Goal: Obtain resource: Download file/media

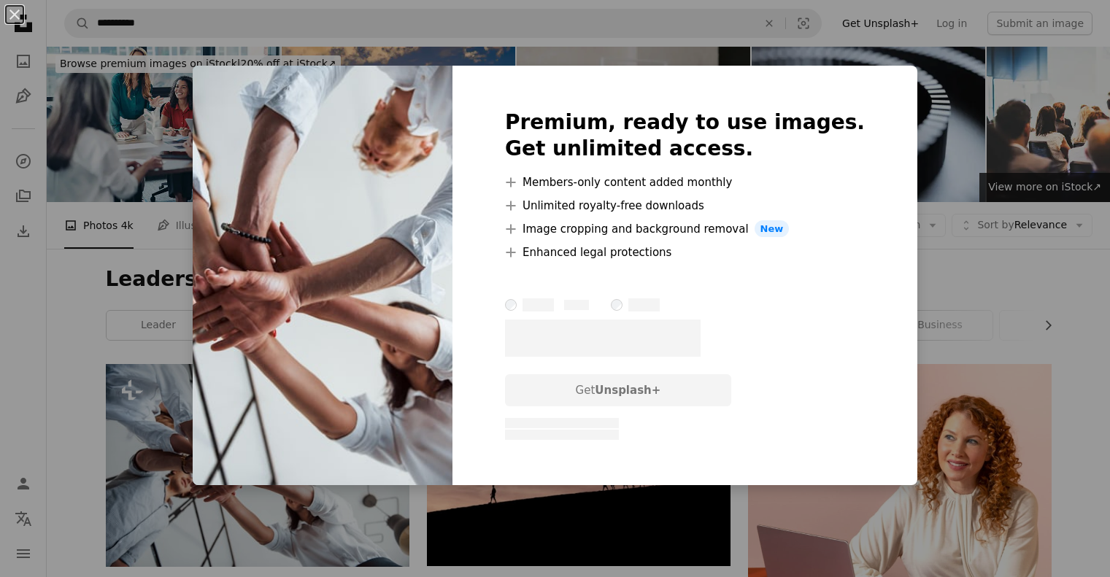
scroll to position [239, 0]
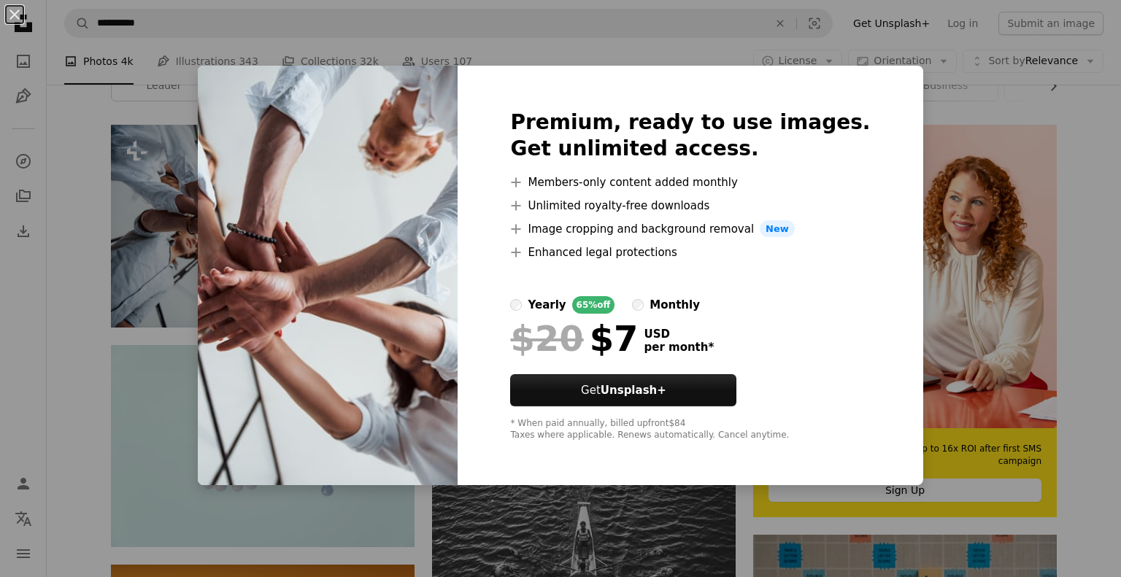
click at [505, 507] on div "An X shape Premium, ready to use images. Get unlimited access. A plus sign Memb…" at bounding box center [560, 288] width 1121 height 577
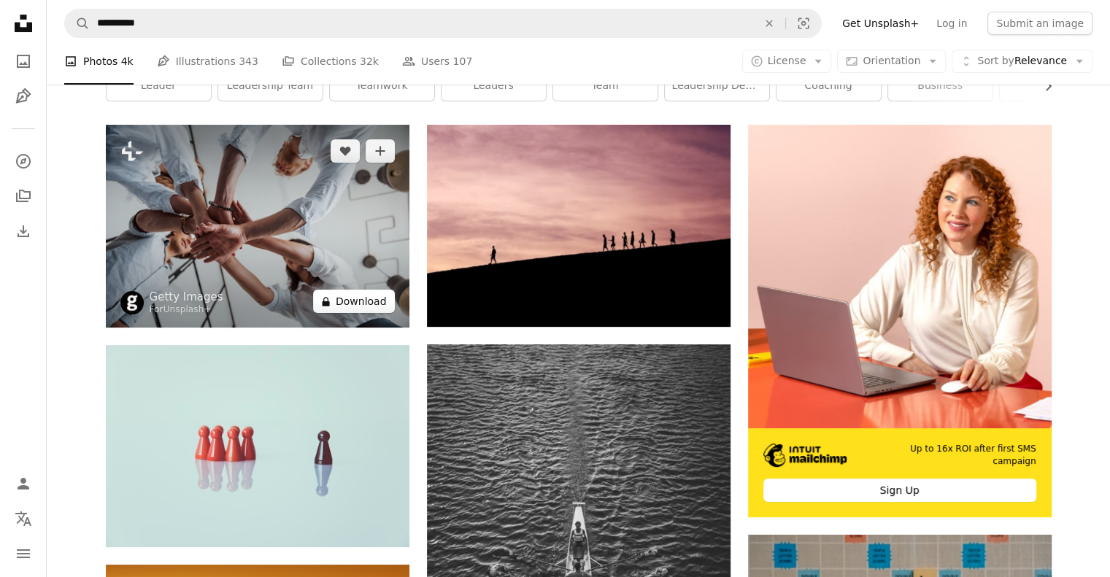
click at [350, 301] on button "A lock Download" at bounding box center [354, 301] width 82 height 23
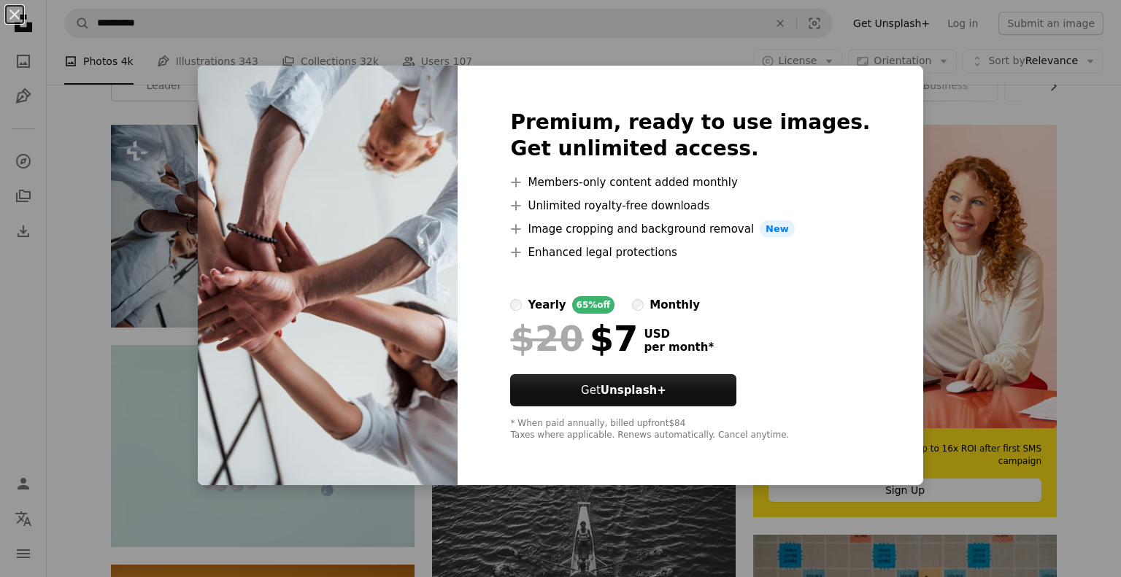
click at [532, 513] on div "An X shape Premium, ready to use images. Get unlimited access. A plus sign Memb…" at bounding box center [560, 288] width 1121 height 577
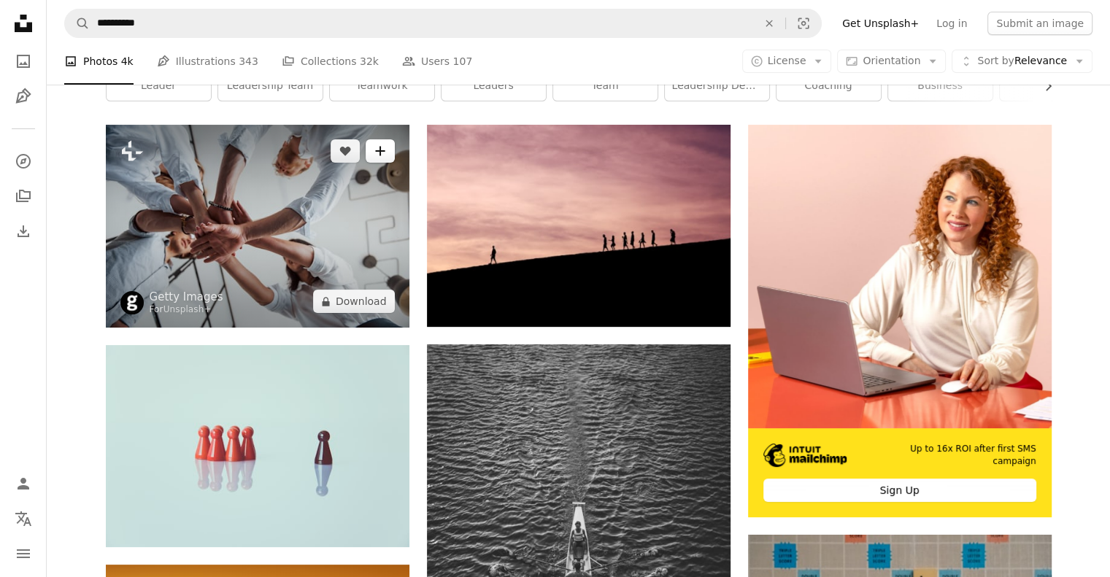
click at [377, 150] on icon "Add to Collection" at bounding box center [379, 151] width 9 height 9
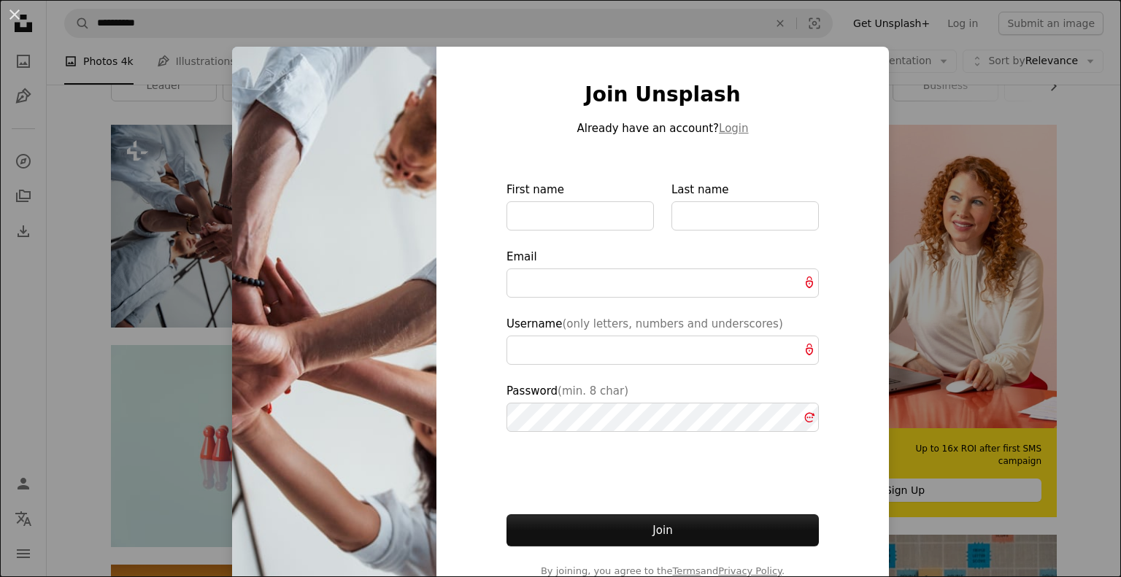
type input "**********"
click at [1049, 101] on div "An X shape Join Unsplash Already have an account? Login First name Last name Em…" at bounding box center [560, 288] width 1121 height 577
